Goal: Information Seeking & Learning: Learn about a topic

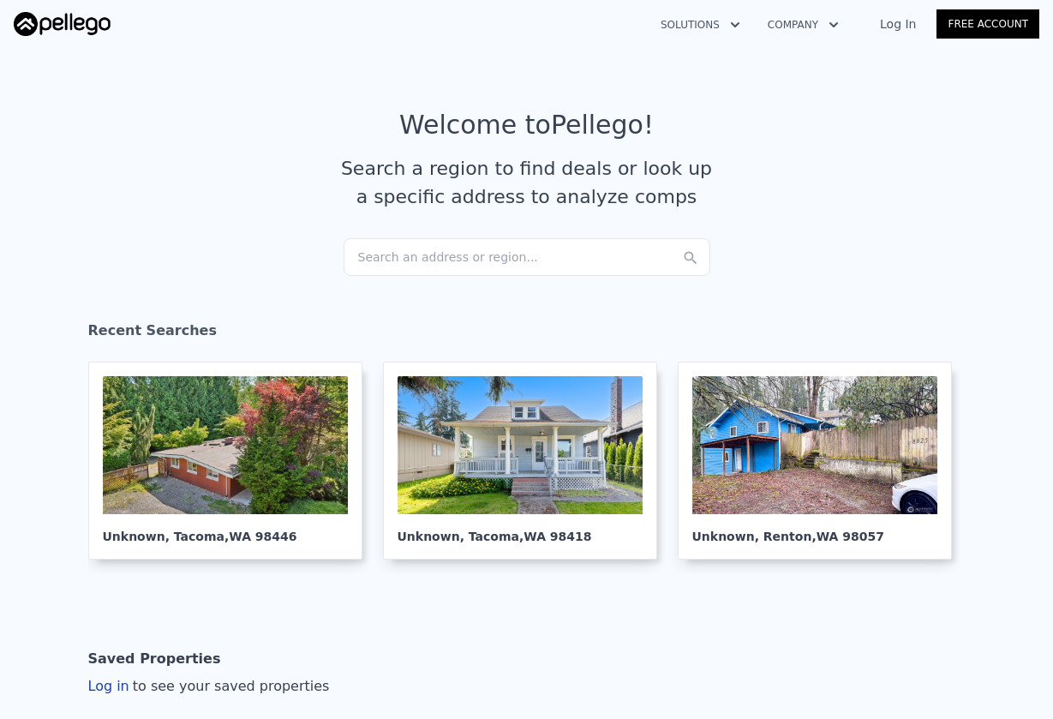
click at [399, 259] on div "Search an address or region..." at bounding box center [527, 257] width 367 height 38
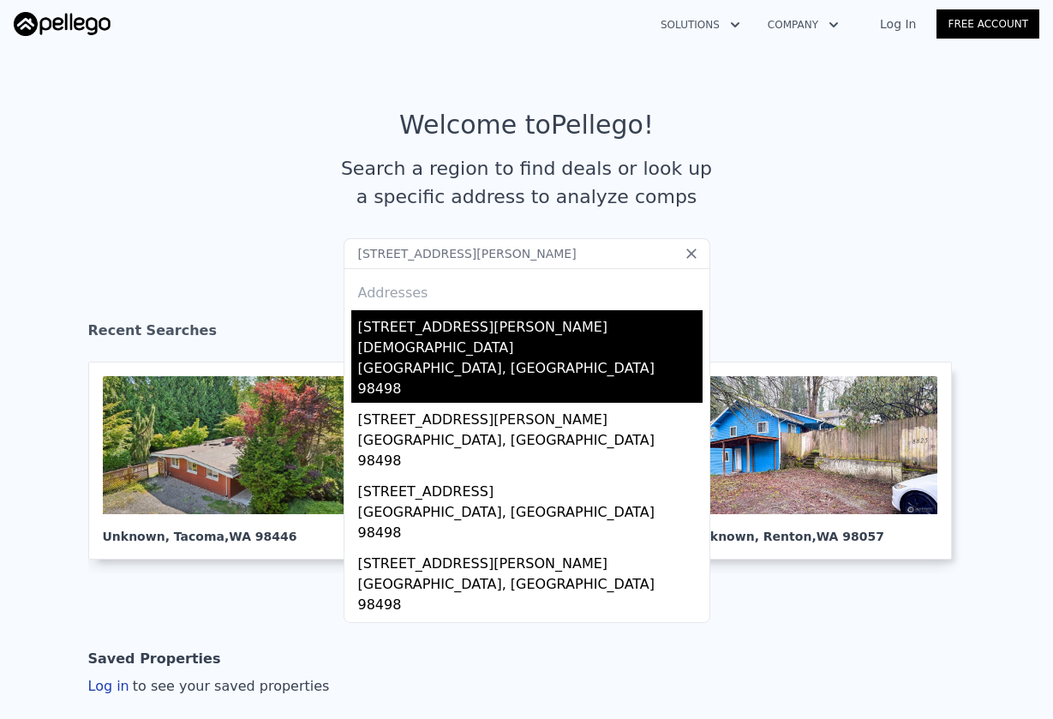
type input "[STREET_ADDRESS][PERSON_NAME]"
click at [400, 326] on div "[STREET_ADDRESS][PERSON_NAME][DEMOGRAPHIC_DATA]" at bounding box center [530, 334] width 344 height 48
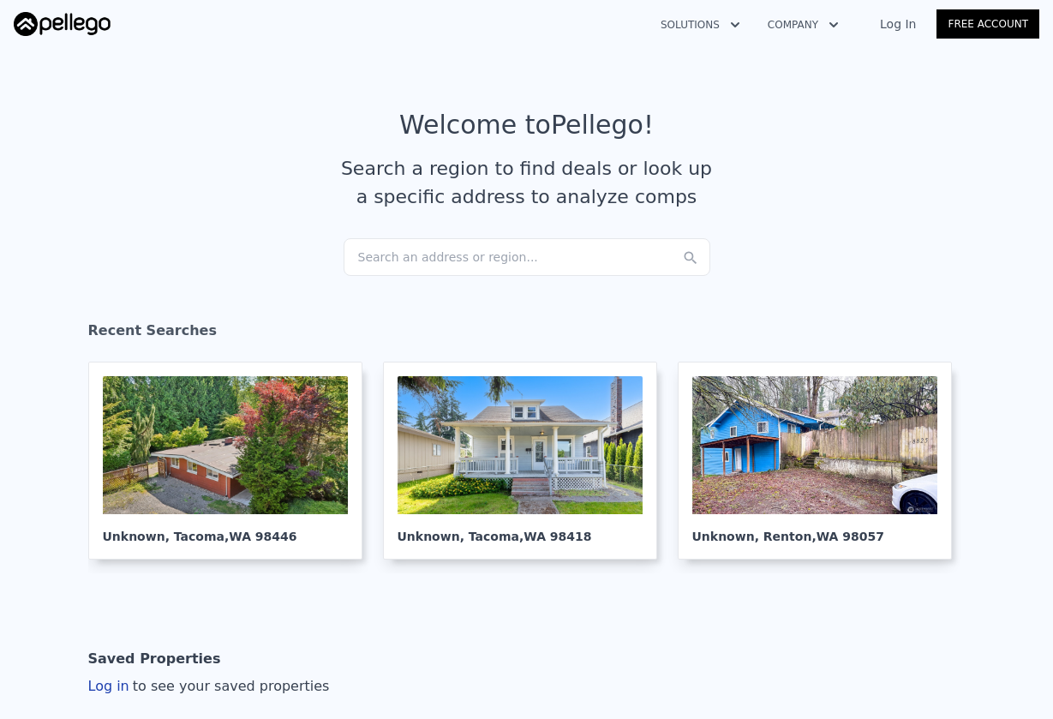
click at [468, 266] on div "Search an address or region..." at bounding box center [527, 257] width 367 height 38
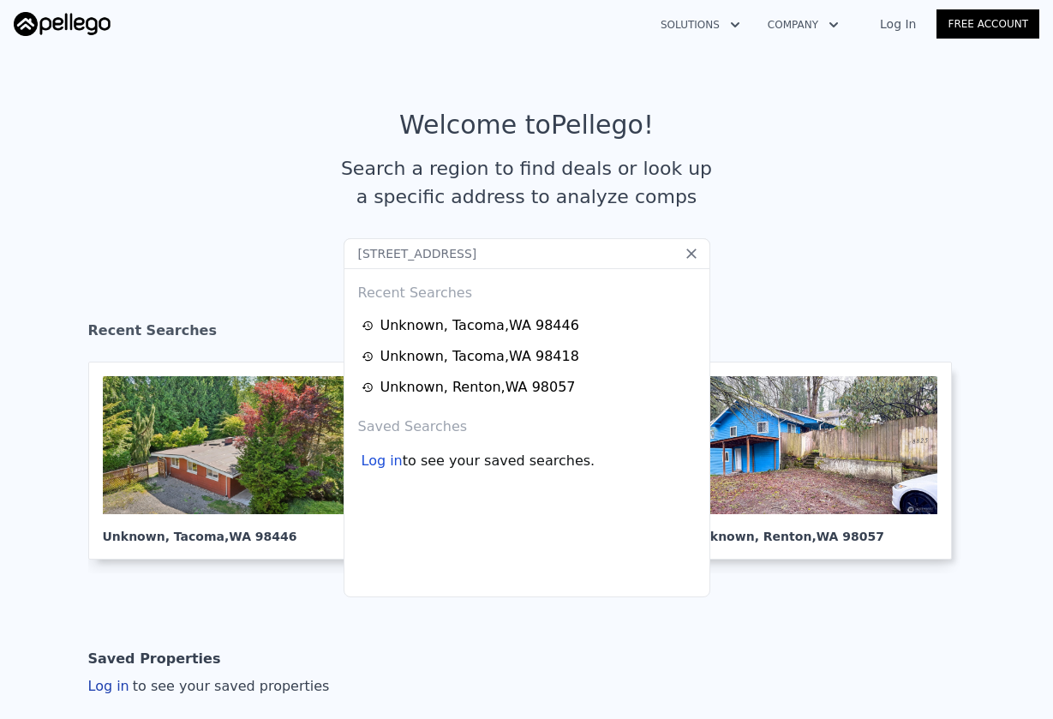
type input "[STREET_ADDRESS]"
click at [413, 564] on div "Recent Searches Unknown , Tacoma , WA 98446 Unknown , Tacoma , WA 98418 Unknown…" at bounding box center [527, 432] width 367 height 329
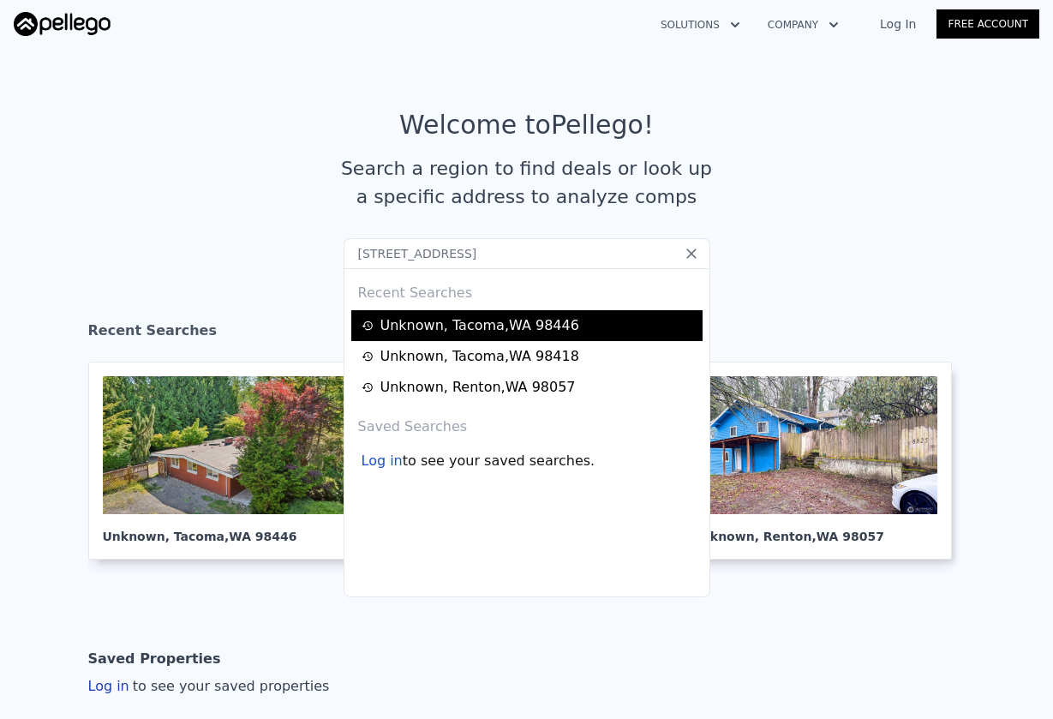
click at [428, 335] on div "Unknown , Tacoma , WA 98446" at bounding box center [479, 325] width 199 height 21
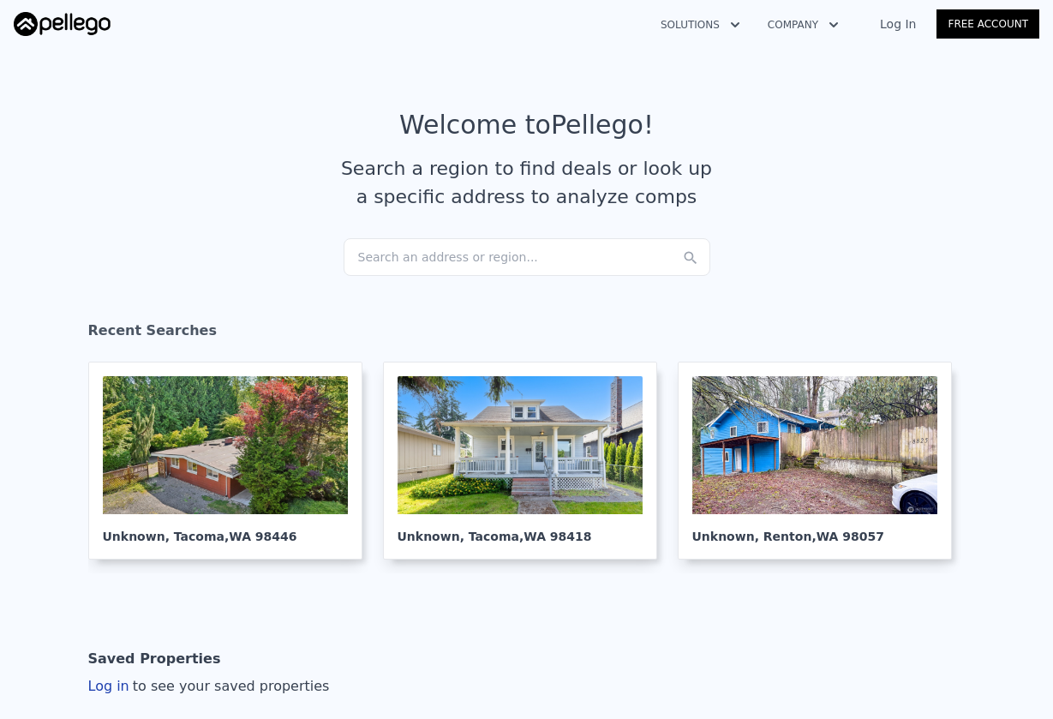
click at [386, 266] on div "Search an address or region..." at bounding box center [527, 257] width 367 height 38
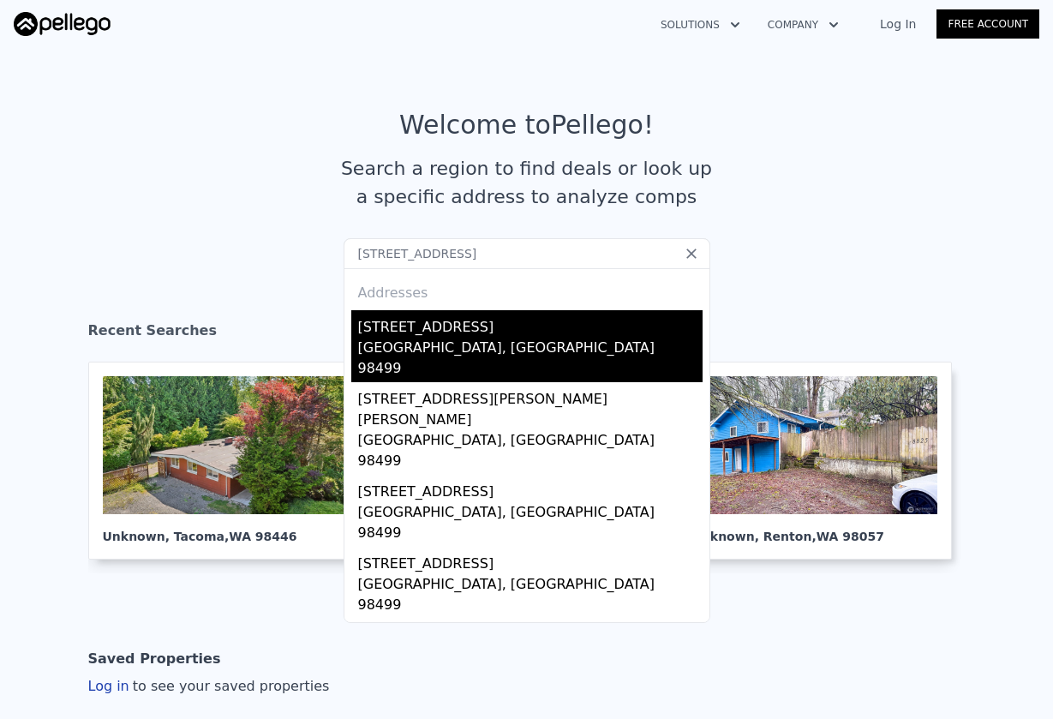
type input "[STREET_ADDRESS]"
click at [414, 333] on div "12624 Glenwood Ave SW" at bounding box center [530, 323] width 344 height 27
